Goal: Information Seeking & Learning: Check status

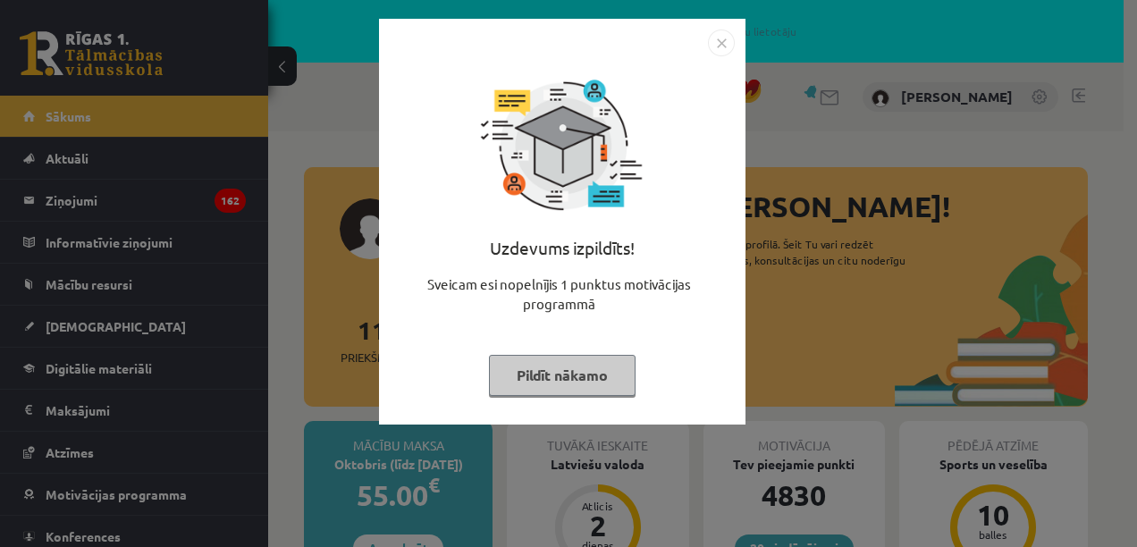
click at [715, 39] on img "Close" at bounding box center [721, 43] width 27 height 27
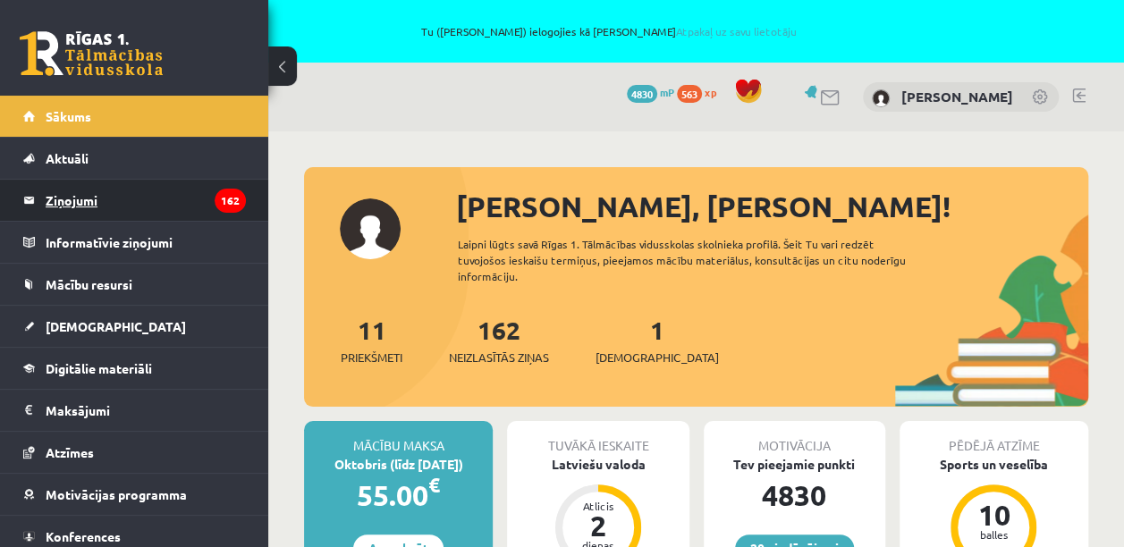
click at [103, 205] on legend "Ziņojumi 162" at bounding box center [146, 200] width 200 height 41
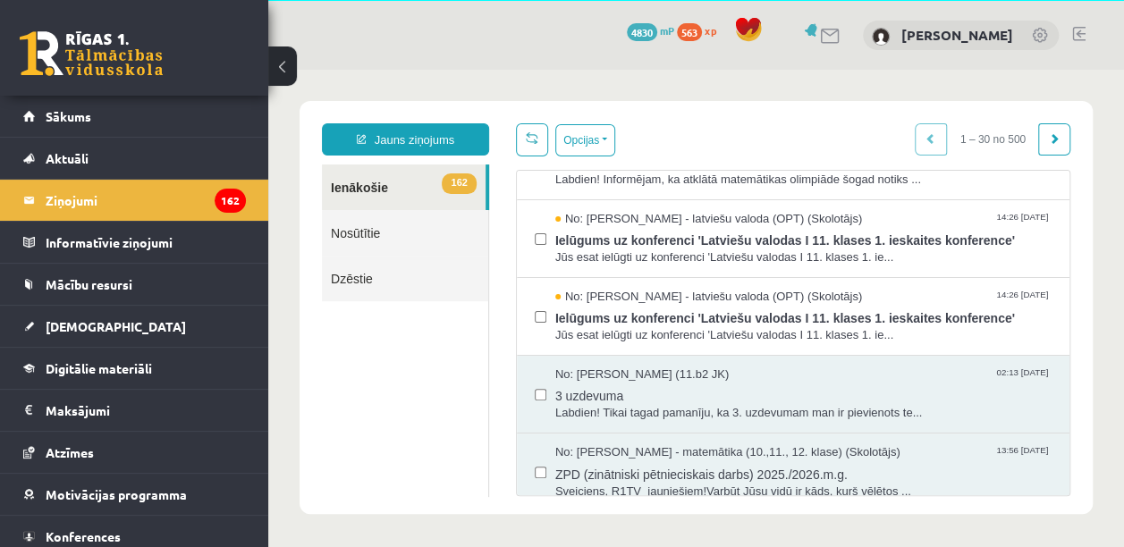
scroll to position [1073, 0]
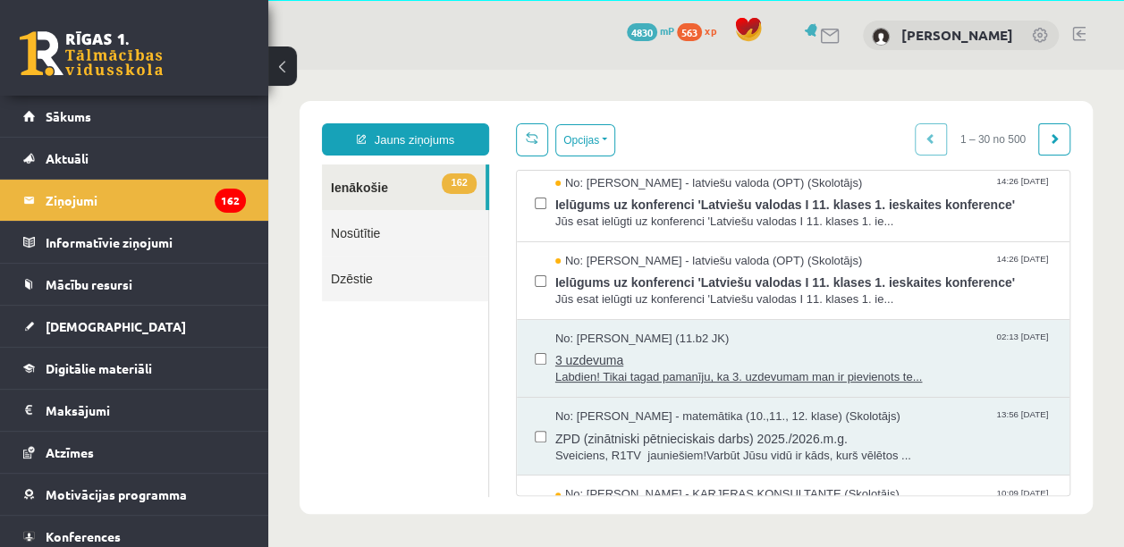
click at [755, 369] on span "3 uzdevuma" at bounding box center [803, 358] width 496 height 22
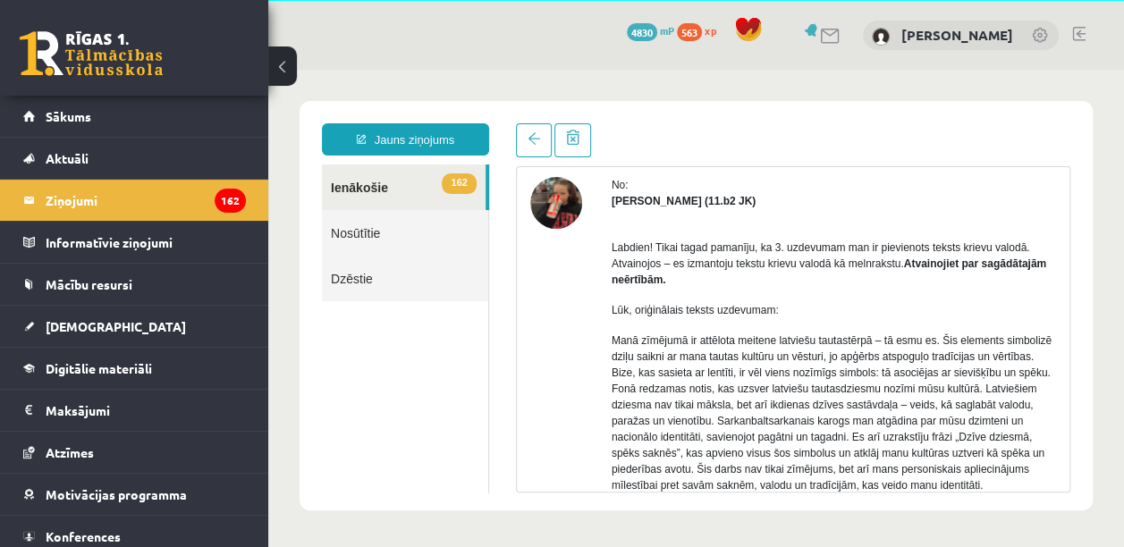
scroll to position [72, 0]
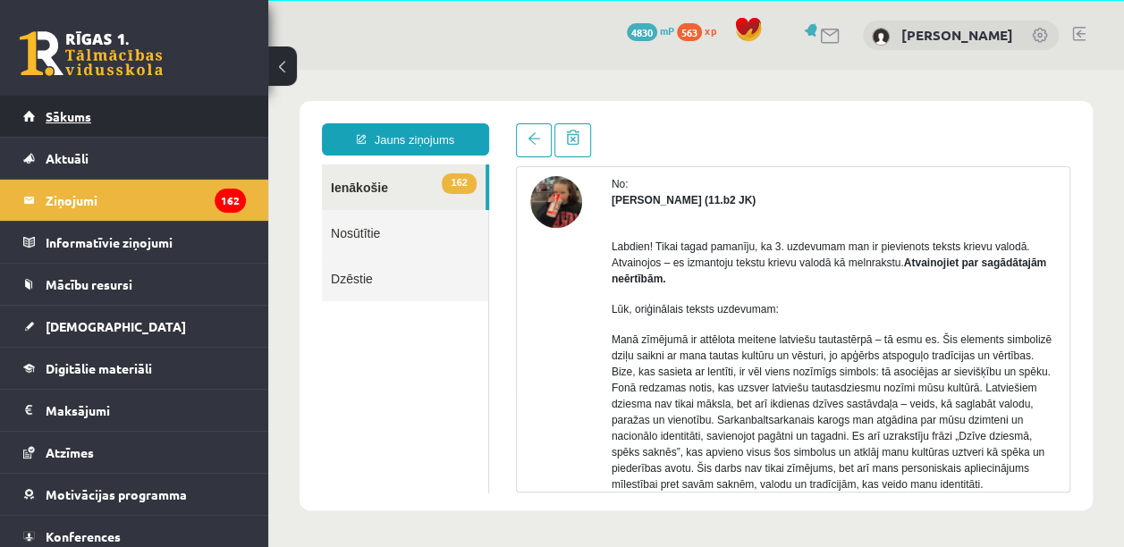
click at [89, 106] on link "Sākums" at bounding box center [134, 116] width 223 height 41
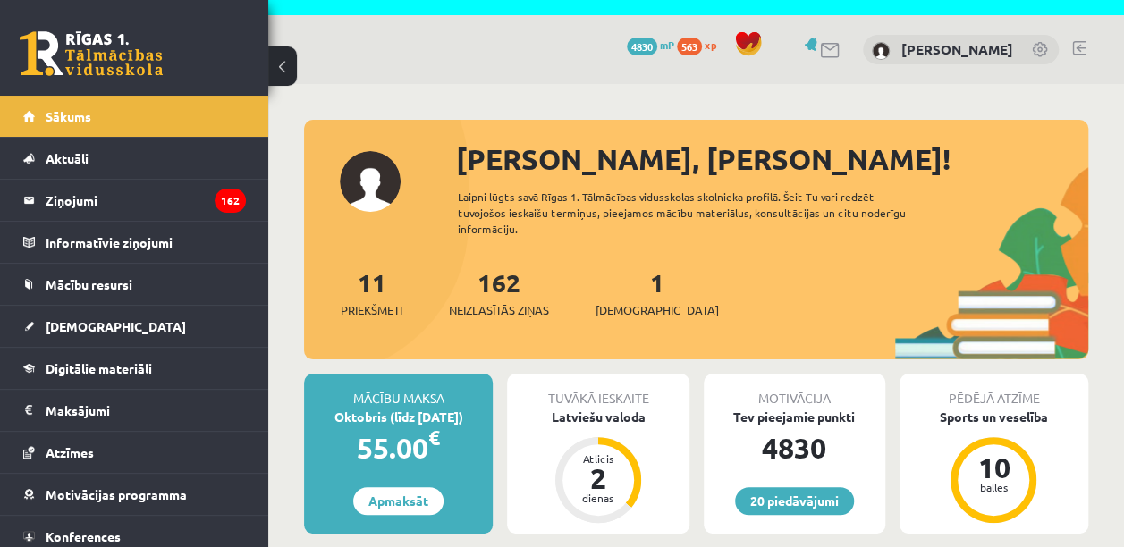
scroll to position [83, 0]
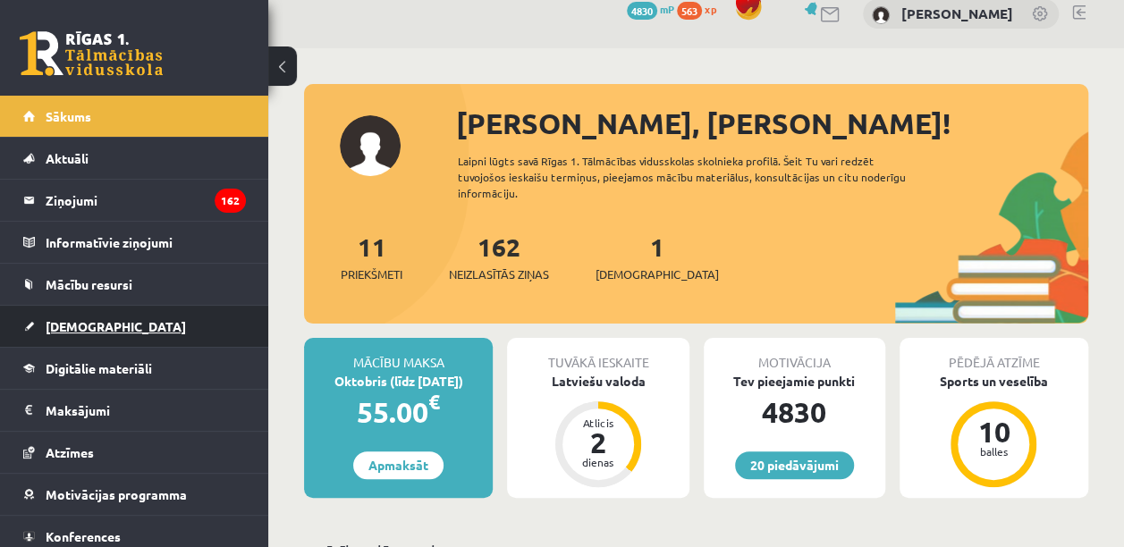
click at [92, 325] on span "[DEMOGRAPHIC_DATA]" at bounding box center [116, 326] width 140 height 16
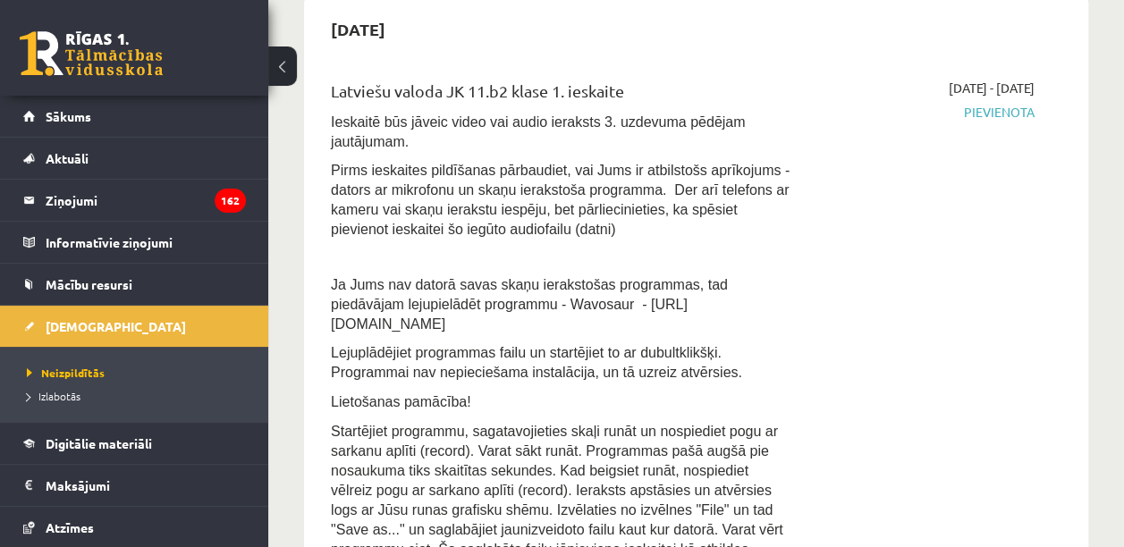
scroll to position [452, 0]
